Goal: Find specific page/section: Find specific page/section

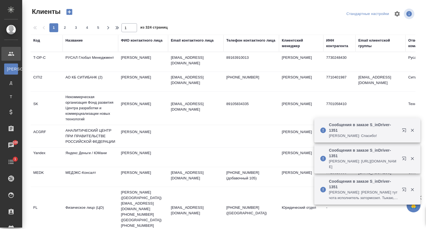
select select "RU"
click at [75, 42] on div "Название" at bounding box center [73, 41] width 17 height 6
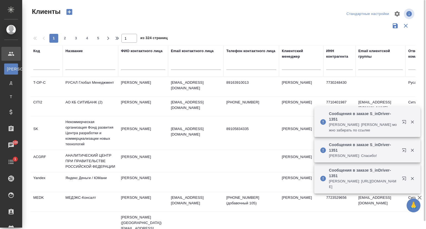
click at [81, 69] on input "text" at bounding box center [90, 66] width 50 height 7
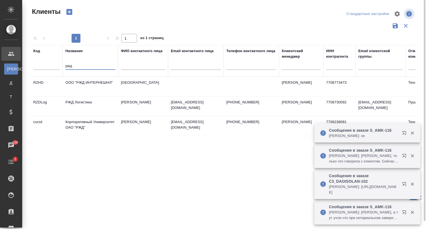
click at [83, 122] on td "Корпоративный Университет ОАО "РЖД"" at bounding box center [90, 125] width 55 height 19
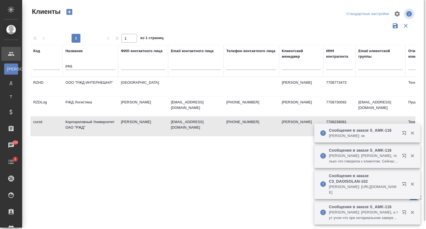
click at [83, 122] on td "Корпоративный Университет ОАО "РЖД"" at bounding box center [90, 125] width 55 height 19
drag, startPoint x: 81, startPoint y: 65, endPoint x: 68, endPoint y: 66, distance: 13.1
click at [68, 66] on input "ржд" at bounding box center [90, 66] width 50 height 7
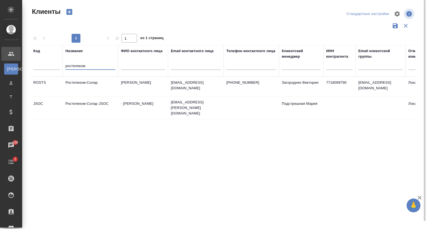
type input "ростелеком"
click at [71, 84] on td "Ростелеком-Солар" at bounding box center [90, 86] width 55 height 19
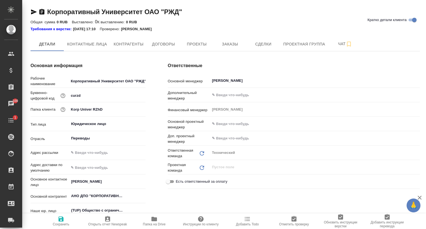
type textarea "x"
click at [188, 44] on span "Проекты" at bounding box center [196, 44] width 27 height 7
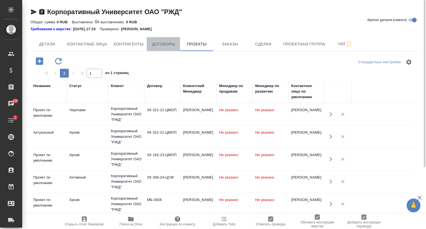
click at [156, 45] on span "Договоры" at bounding box center [163, 44] width 27 height 7
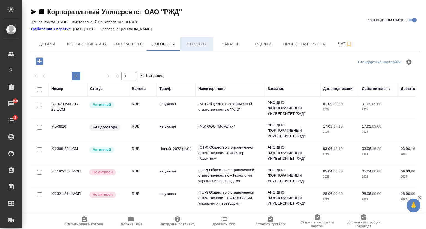
click at [187, 48] on button "Проекты" at bounding box center [196, 44] width 33 height 14
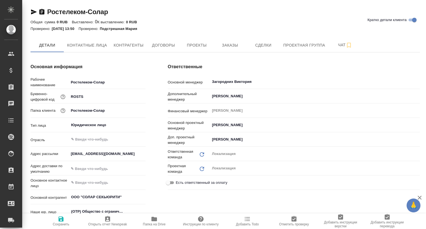
type textarea "x"
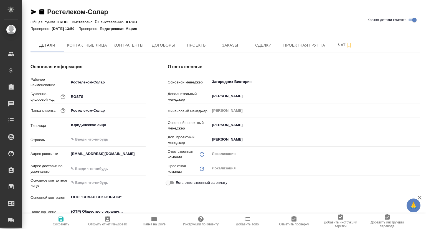
type textarea "x"
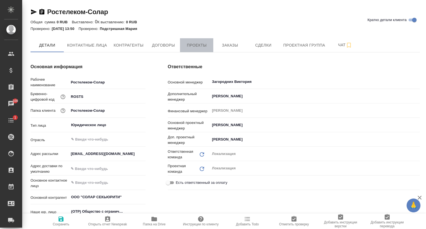
click at [206, 44] on span "Проекты" at bounding box center [196, 45] width 27 height 7
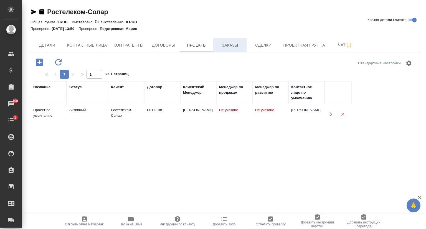
click at [227, 47] on span "Заказы" at bounding box center [229, 45] width 27 height 7
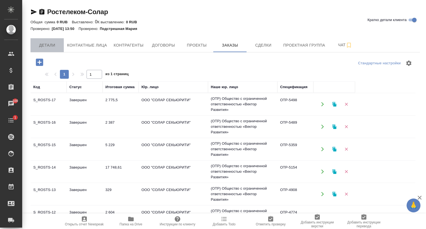
click at [50, 45] on span "Детали" at bounding box center [47, 45] width 27 height 7
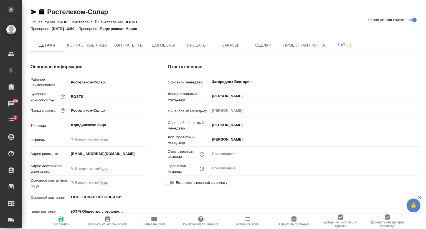
type textarea "x"
click at [34, 9] on icon "button" at bounding box center [33, 12] width 7 height 7
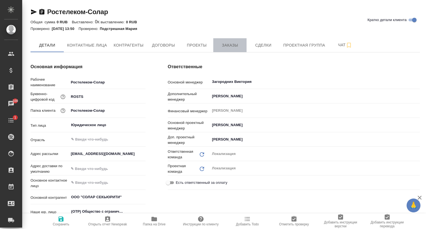
click at [229, 48] on button "Заказы" at bounding box center [229, 45] width 33 height 14
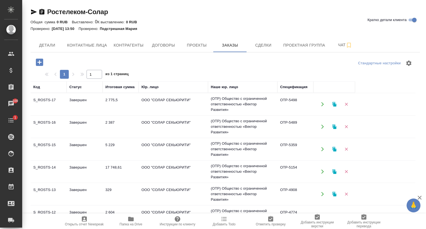
click at [43, 101] on td "S_ROSTS-17" at bounding box center [48, 103] width 36 height 19
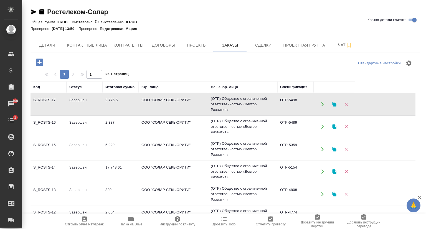
click at [43, 101] on td "S_ROSTS-17" at bounding box center [48, 103] width 36 height 19
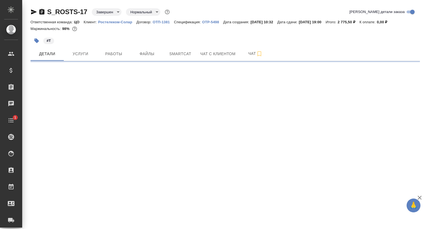
select select "RU"
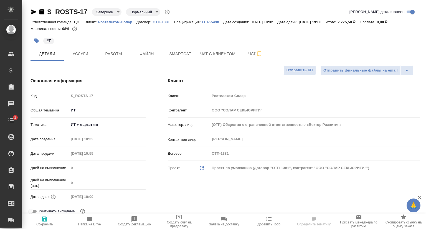
type textarea "x"
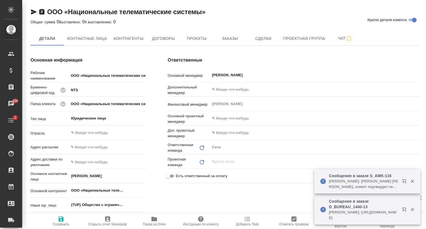
type textarea "x"
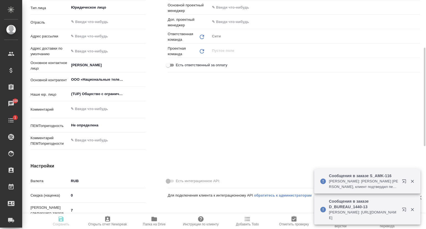
type textarea "x"
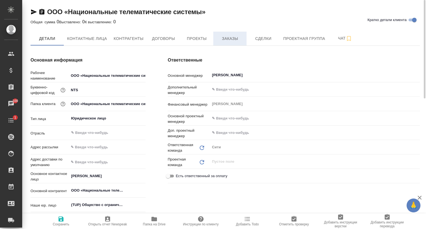
click at [240, 38] on span "Заказы" at bounding box center [229, 38] width 27 height 7
